Goal: Entertainment & Leisure: Consume media (video, audio)

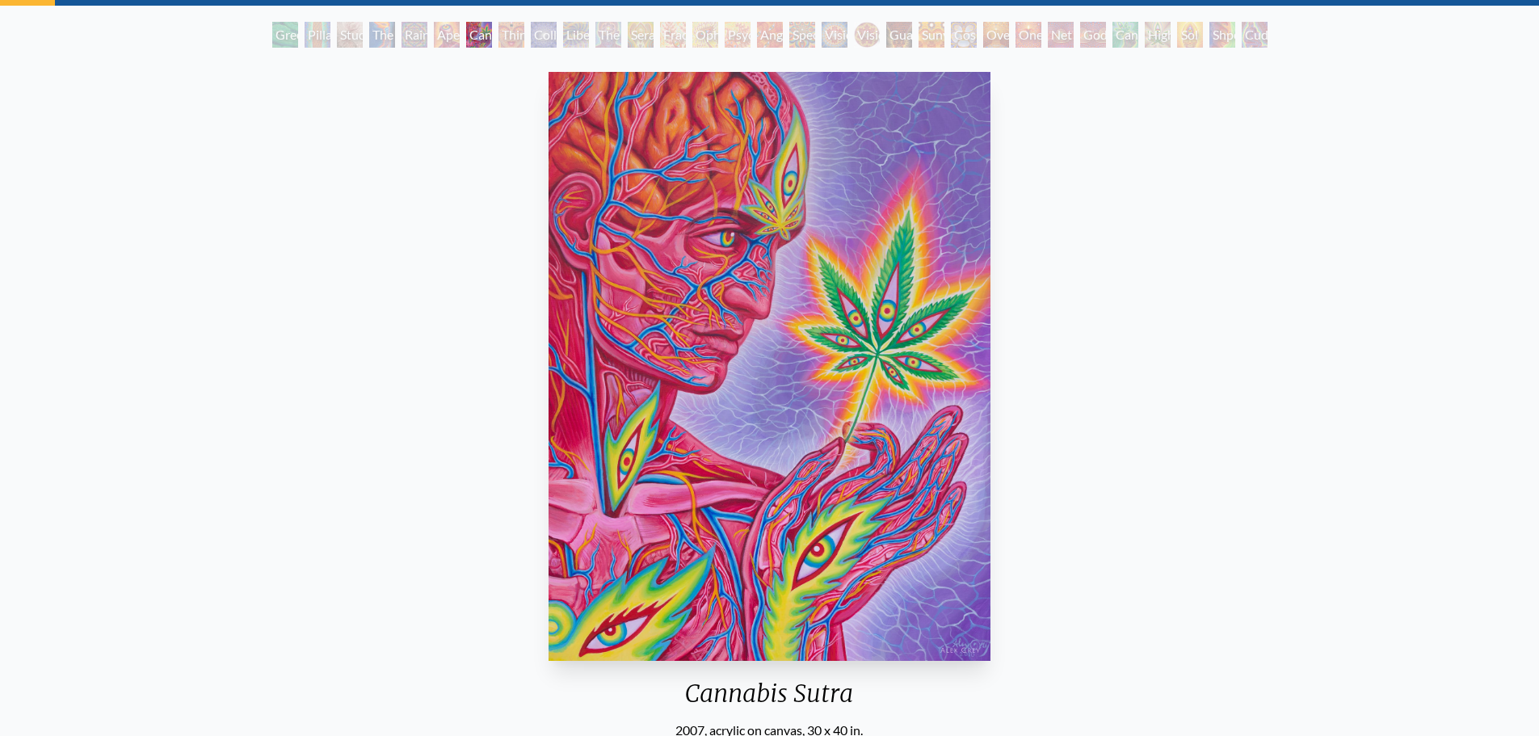
scroll to position [79, 0]
